Goal: Task Accomplishment & Management: Manage account settings

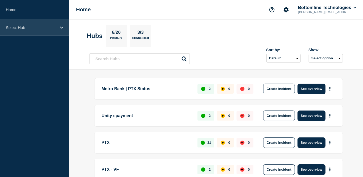
click at [33, 30] on div "Select Hub" at bounding box center [34, 28] width 69 height 16
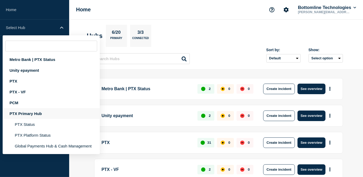
click at [29, 115] on div "PTX Primary Hub" at bounding box center [51, 113] width 97 height 11
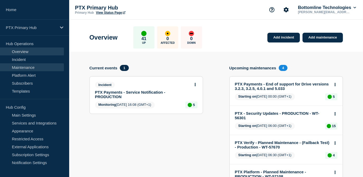
click at [20, 69] on link "Maintenance" at bounding box center [32, 67] width 64 height 8
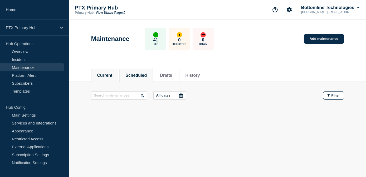
click at [143, 74] on button "Scheduled" at bounding box center [136, 75] width 21 height 5
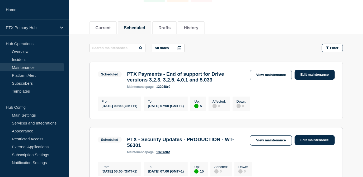
scroll to position [48, 0]
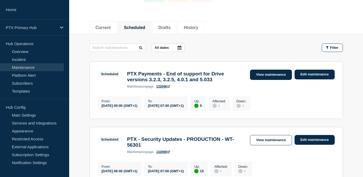
click at [265, 74] on link "View maintenance" at bounding box center [271, 75] width 42 height 10
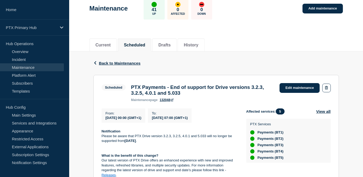
scroll to position [96, 0]
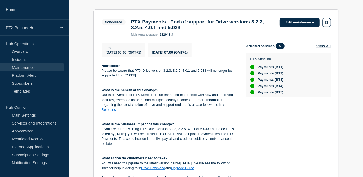
click at [325, 74] on div "PTX Services Payments (BT1) Payments (BT2) Payments (BT3) Payments (BT4) Paymen…" at bounding box center [288, 75] width 77 height 38
click at [298, 27] on link "Edit maintenance" at bounding box center [299, 23] width 40 height 10
click at [299, 22] on link "Edit maintenance" at bounding box center [299, 23] width 40 height 10
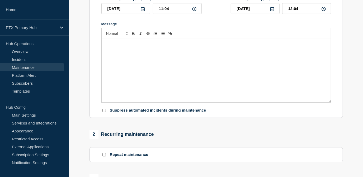
type input "PTX Payments - End of support for Drive versions 3.2.3, 3.2.5, 4.0.1 and 5.033"
type input "[DATE]"
type input "00:00"
type input "[DATE]"
type input "07:00"
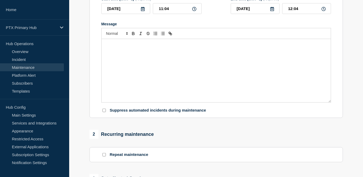
checkbox input "false"
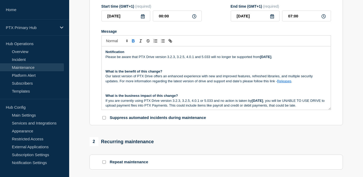
scroll to position [24, 0]
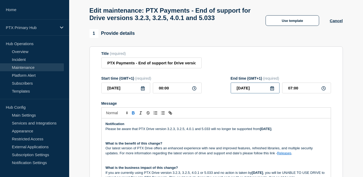
click at [274, 93] on input "[DATE]" at bounding box center [255, 88] width 49 height 11
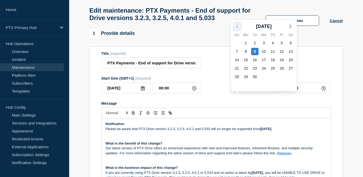
click at [239, 27] on icon "button" at bounding box center [237, 26] width 6 height 6
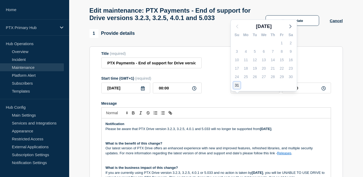
click at [233, 86] on div "31" at bounding box center [236, 85] width 7 height 7
type input "[DATE]"
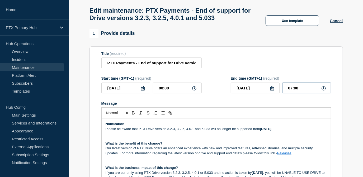
drag, startPoint x: 299, startPoint y: 98, endPoint x: 279, endPoint y: 98, distance: 20.1
click at [279, 93] on div "[DATE] 07:00" at bounding box center [281, 88] width 100 height 11
type input "00:10"
click at [222, 81] on form "Title (required) PTX Payments - End of support for Drive versions 3.2.3, 3.2.5,…" at bounding box center [216, 121] width 230 height 141
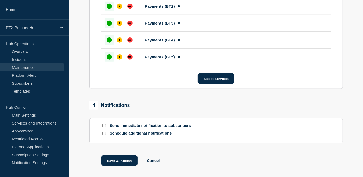
scroll to position [370, 0]
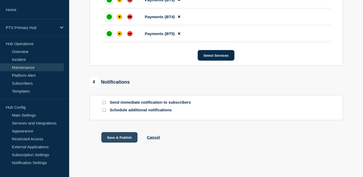
click at [127, 137] on button "Save & Publish" at bounding box center [119, 137] width 36 height 11
